Goal: Task Accomplishment & Management: Manage account settings

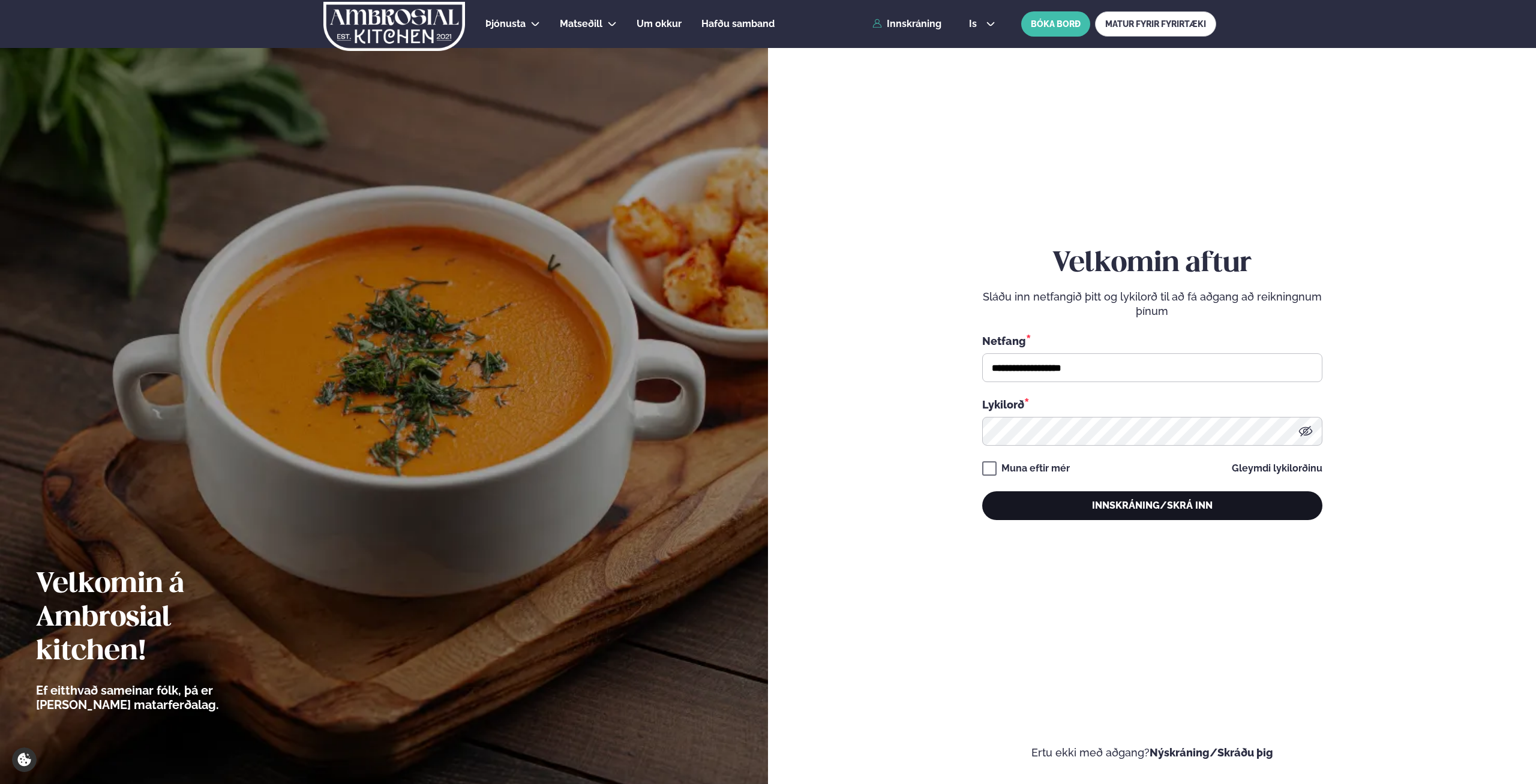
type input "**********"
click at [1093, 496] on button "Innskráning/Skrá inn" at bounding box center [1152, 505] width 340 height 29
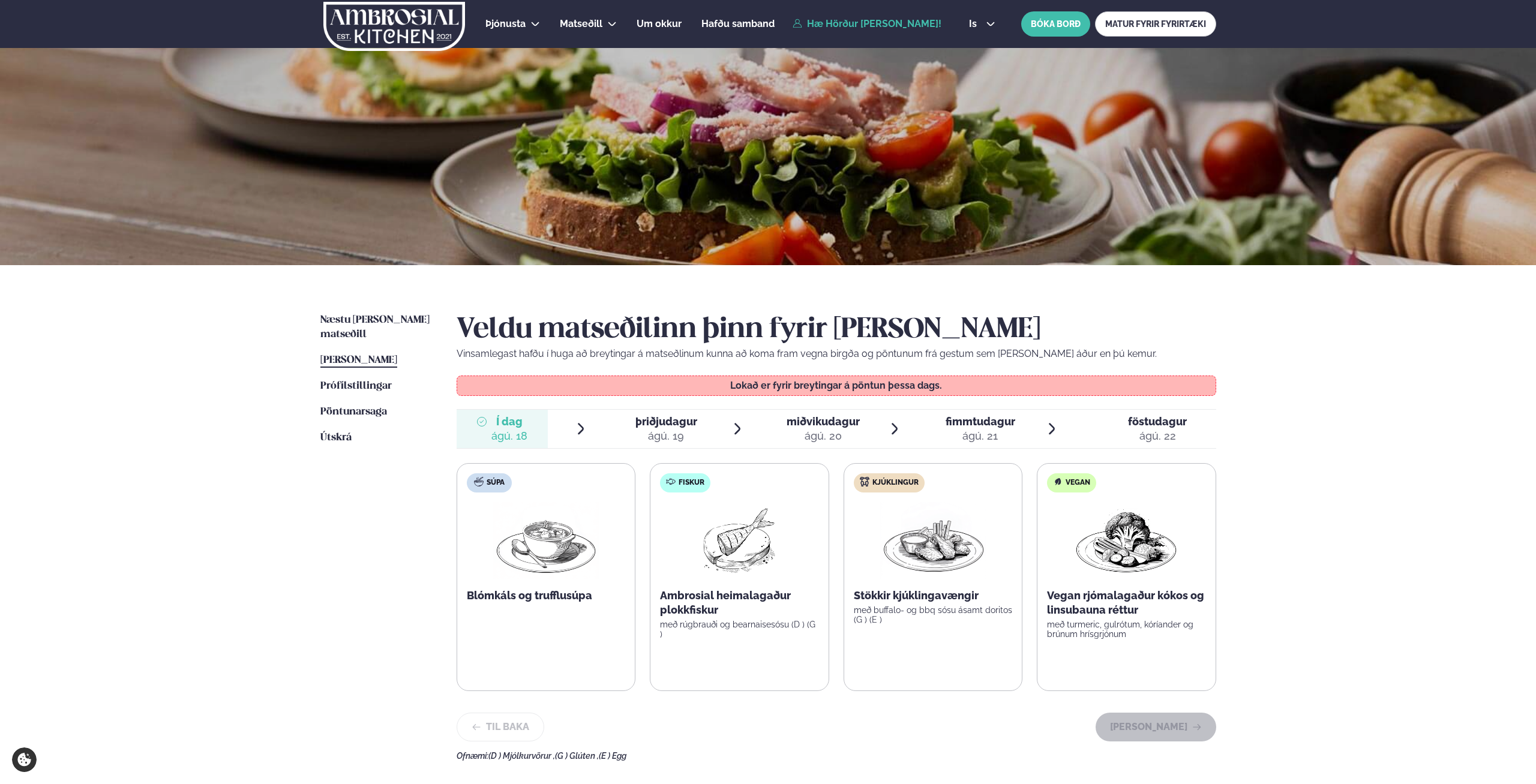
click at [680, 428] on div "þriðjudagur þri." at bounding box center [666, 422] width 62 height 15
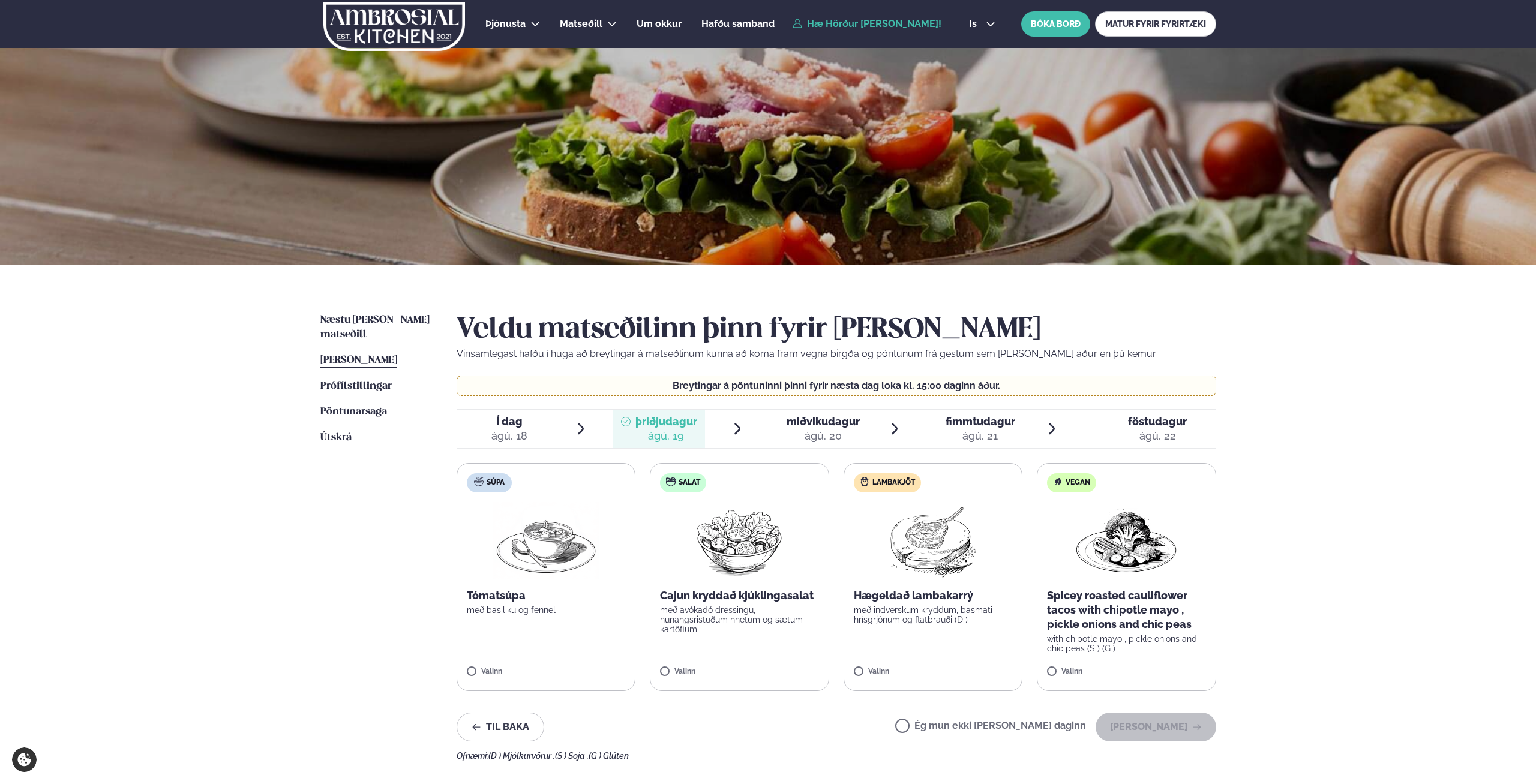
click at [928, 538] on img at bounding box center [932, 540] width 107 height 76
click at [1149, 731] on button "[PERSON_NAME]" at bounding box center [1155, 727] width 120 height 29
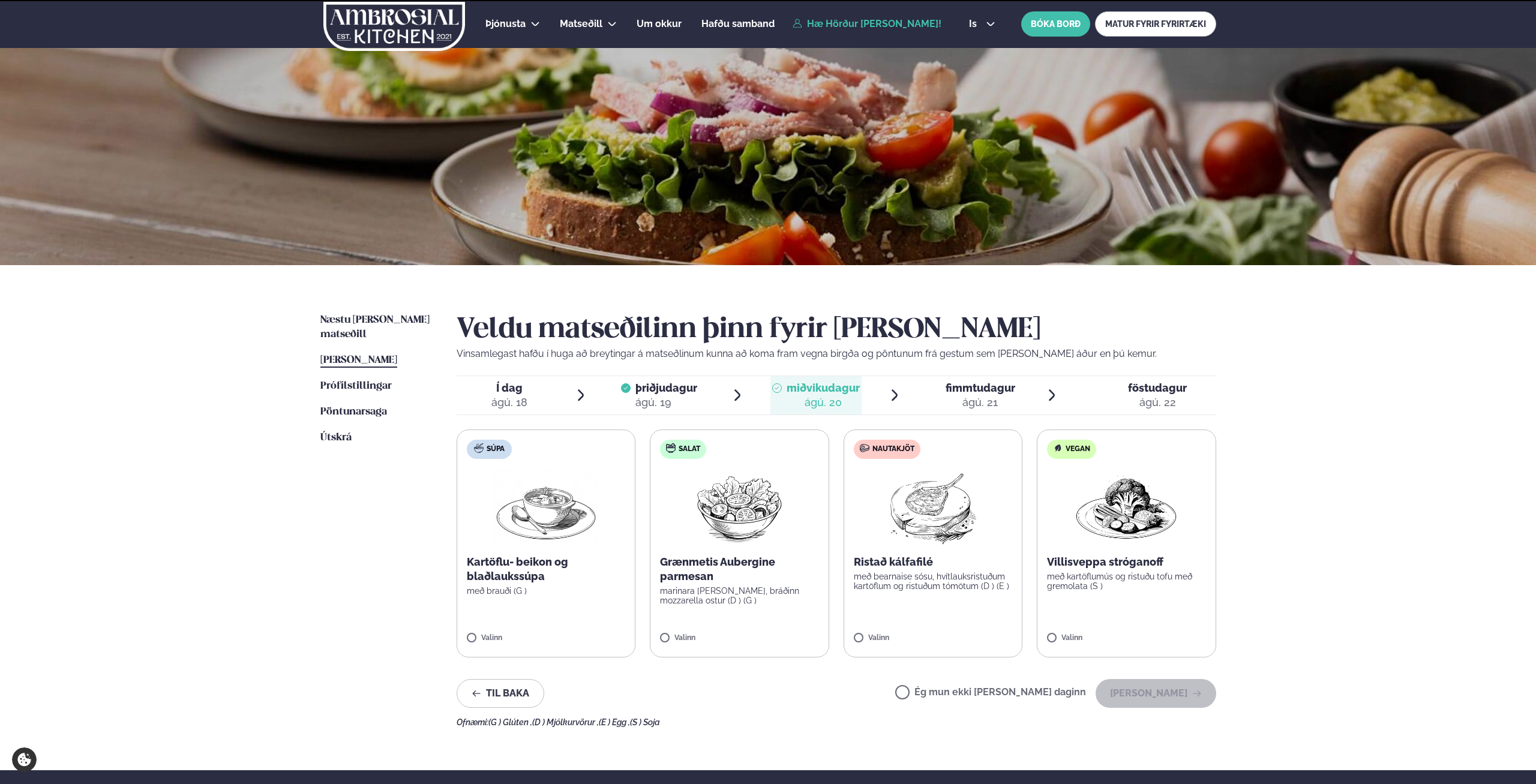
click at [1027, 693] on label "Ég mun ekki [PERSON_NAME] daginn" at bounding box center [989, 694] width 190 height 13
click at [1149, 703] on button "[PERSON_NAME]" at bounding box center [1155, 693] width 120 height 29
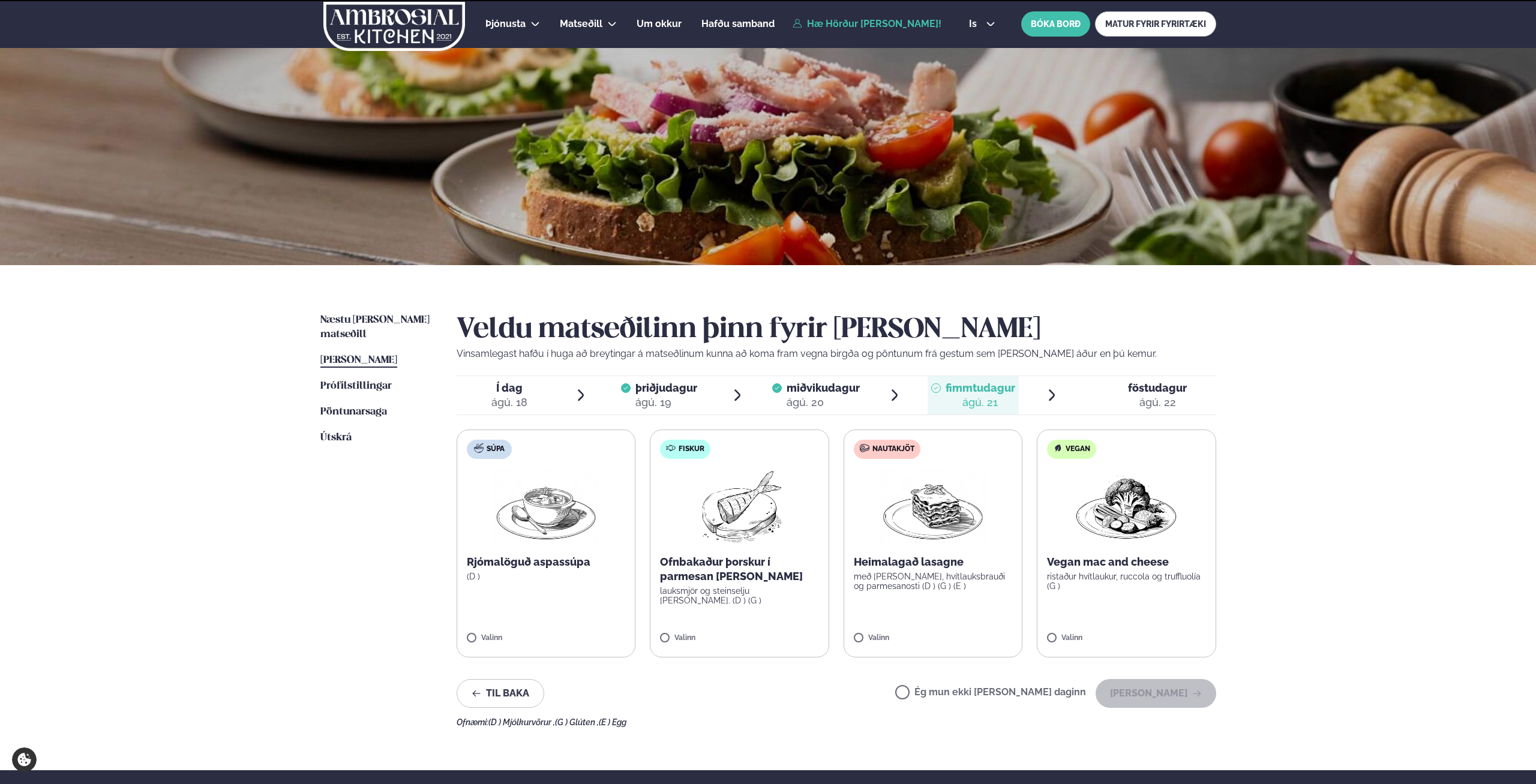
click at [1040, 697] on label "Ég mun ekki [PERSON_NAME] daginn" at bounding box center [989, 694] width 190 height 13
click at [1148, 702] on button "[PERSON_NAME]" at bounding box center [1155, 693] width 120 height 29
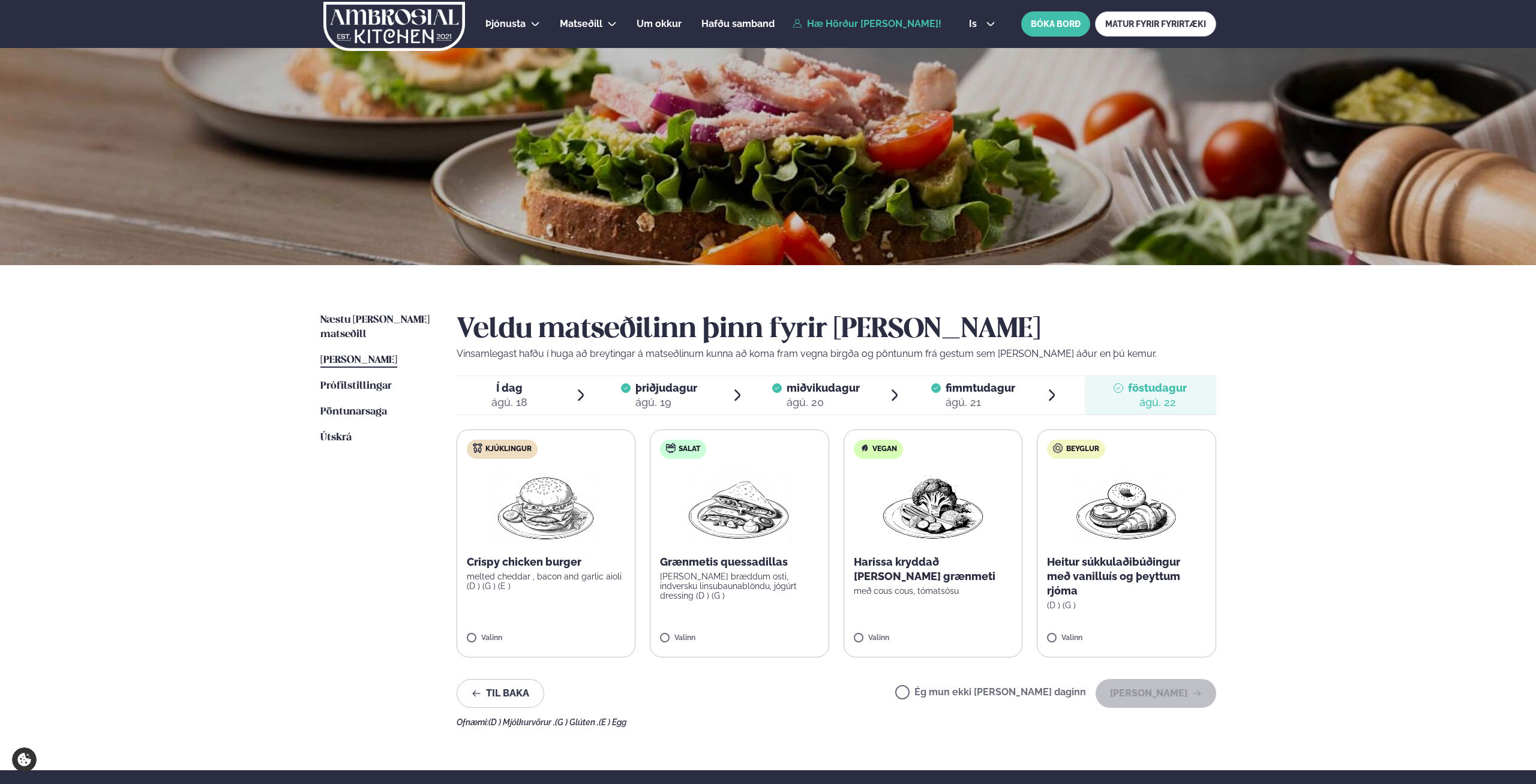
click at [525, 584] on p "melted cheddar , bacon and garlic aioli (D ) (G ) (E )" at bounding box center [546, 580] width 159 height 19
click at [1139, 696] on button "[PERSON_NAME]" at bounding box center [1155, 693] width 120 height 29
